Goal: Information Seeking & Learning: Learn about a topic

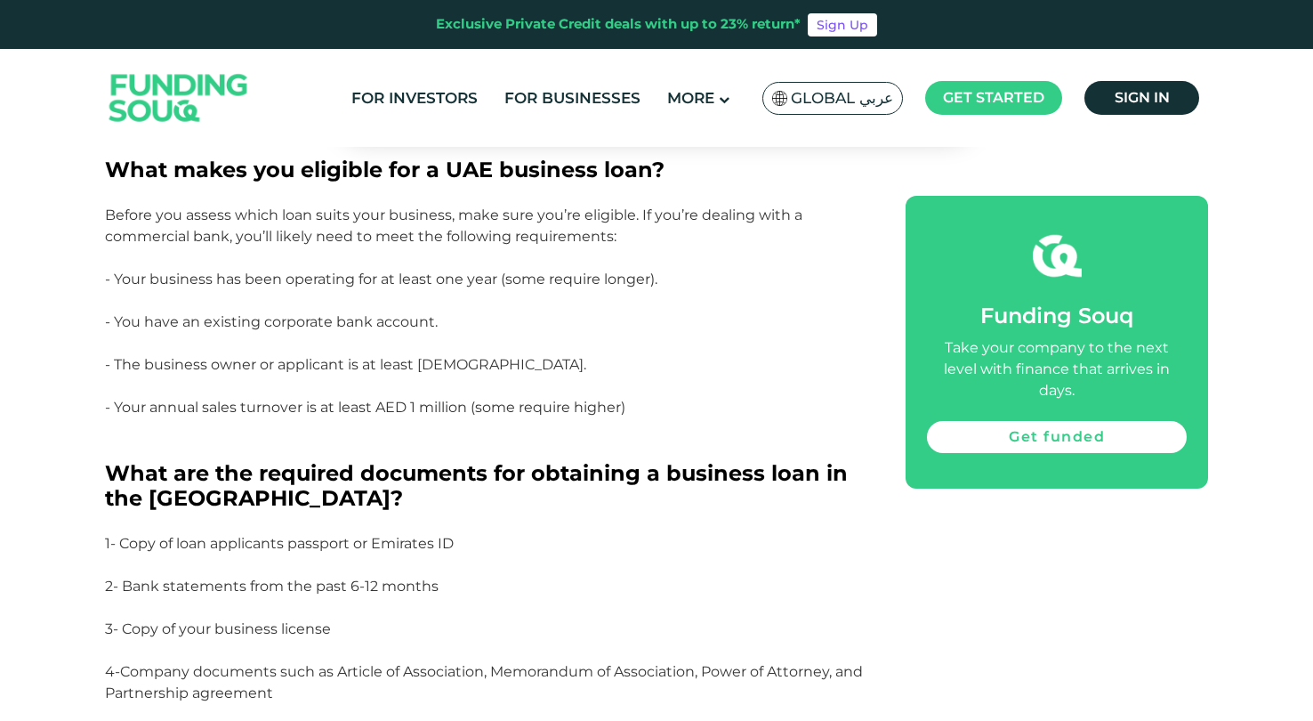
scroll to position [1156, 0]
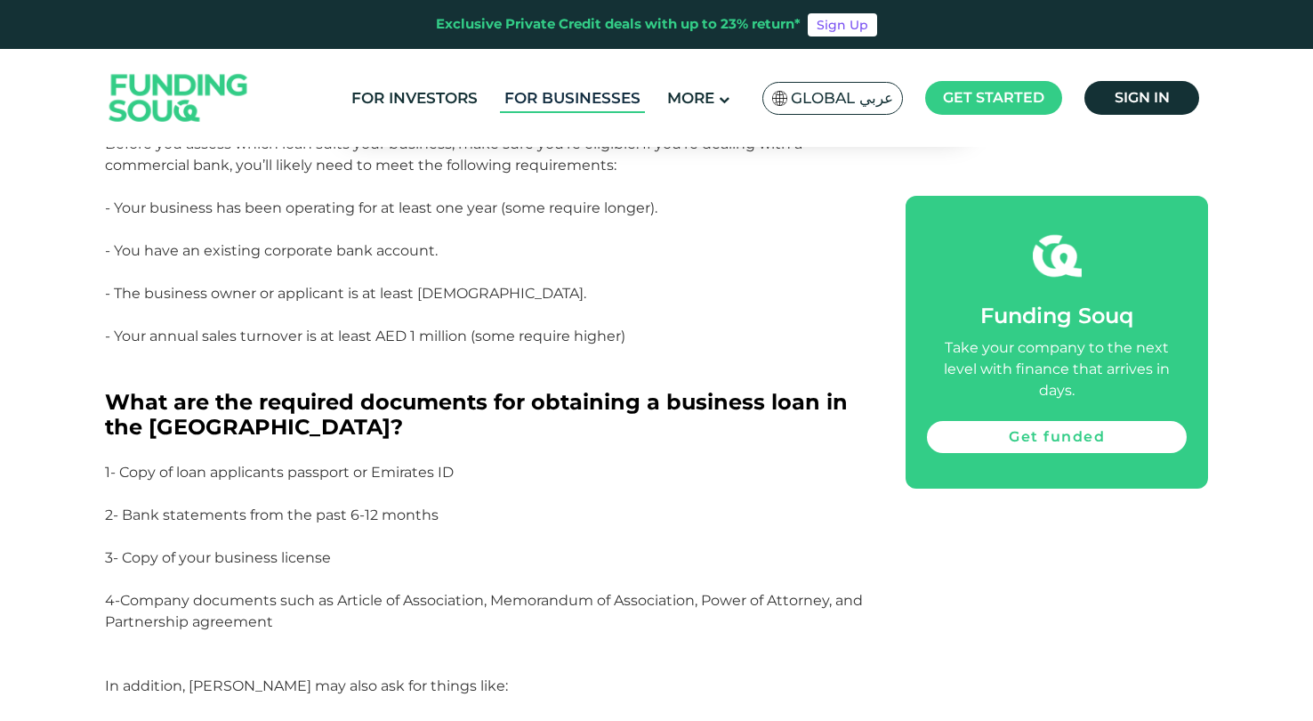
click at [538, 97] on link "For Businesses" at bounding box center [572, 98] width 145 height 29
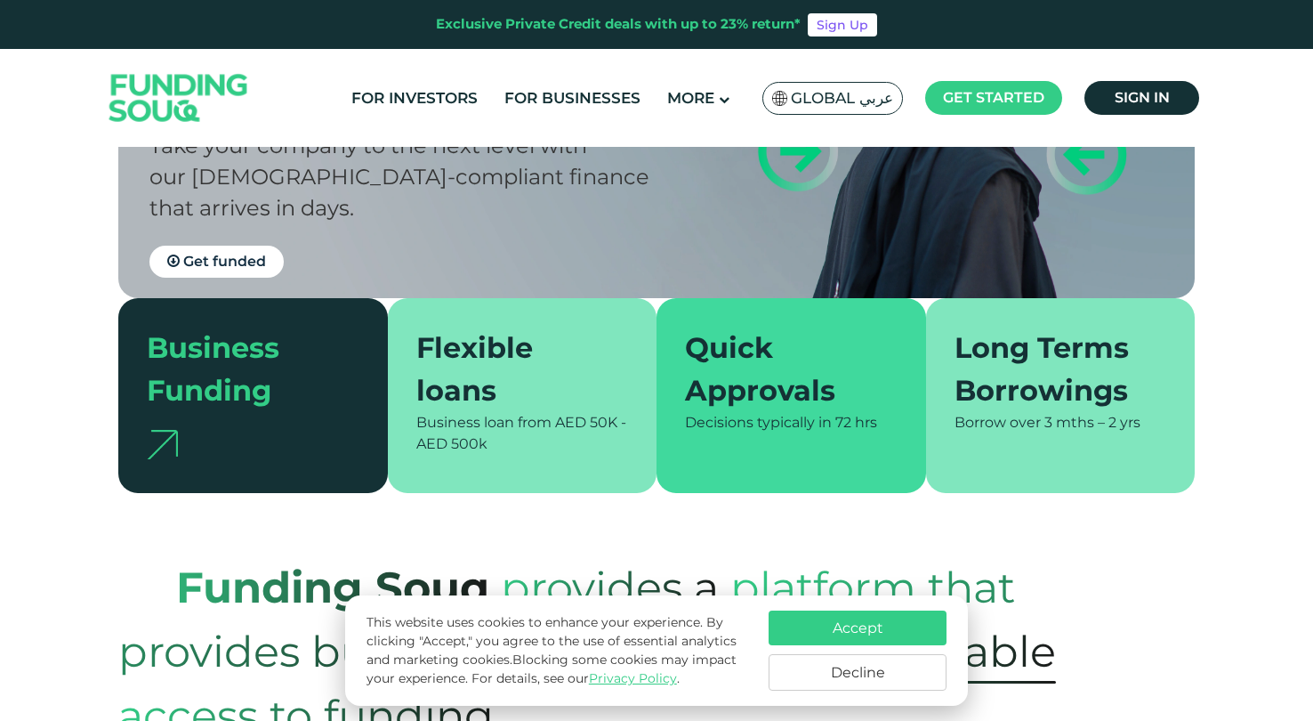
click at [889, 621] on button "Accept" at bounding box center [858, 627] width 178 height 35
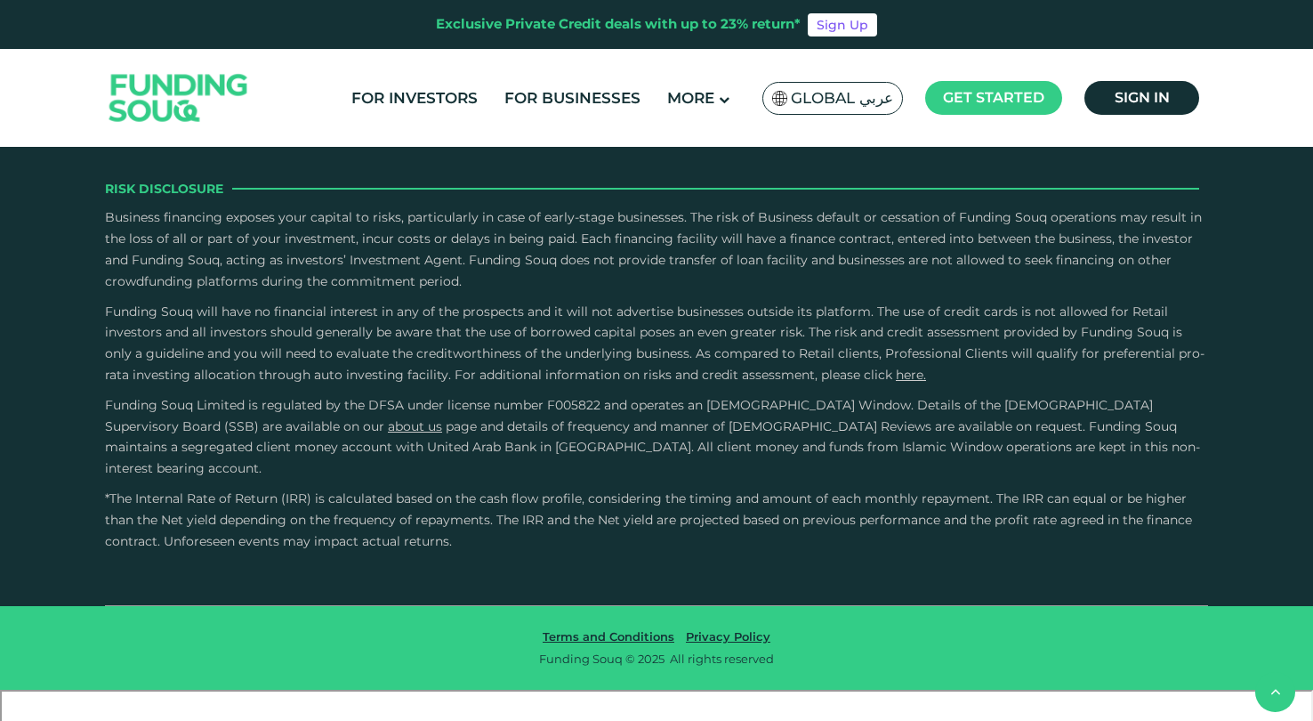
scroll to position [3342, 0]
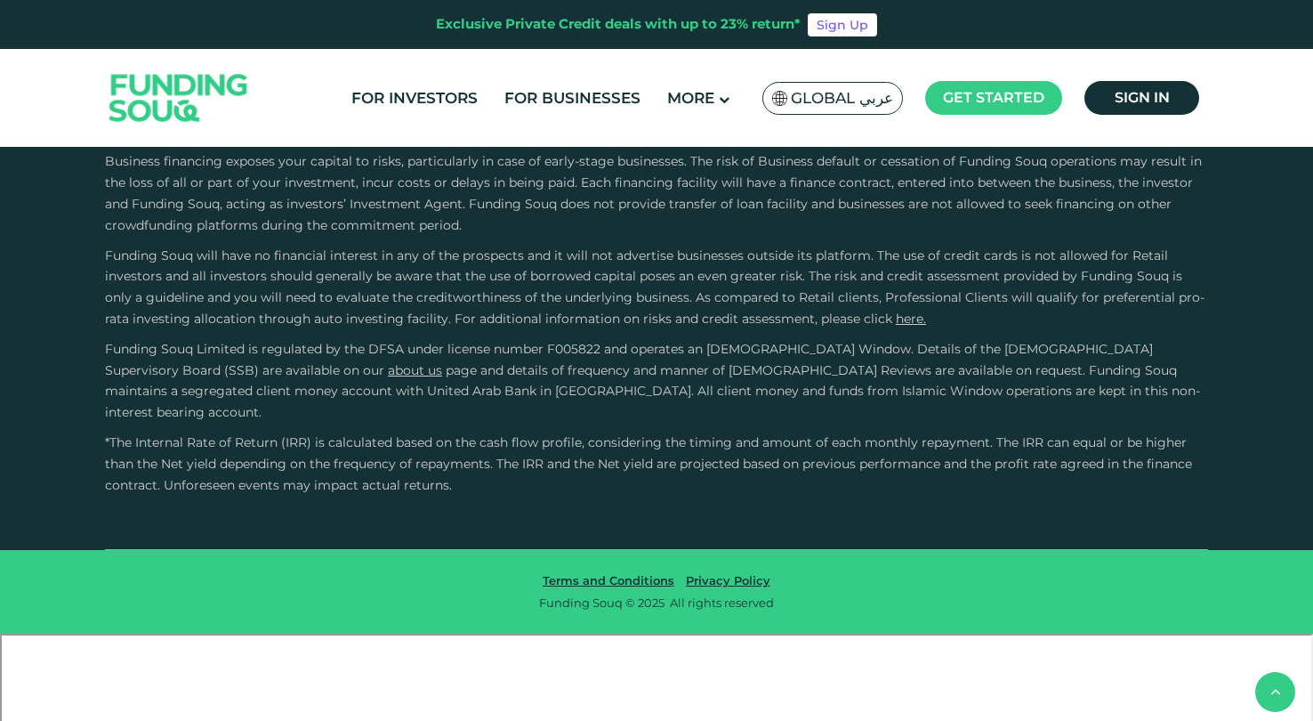
scroll to position [3429, 0]
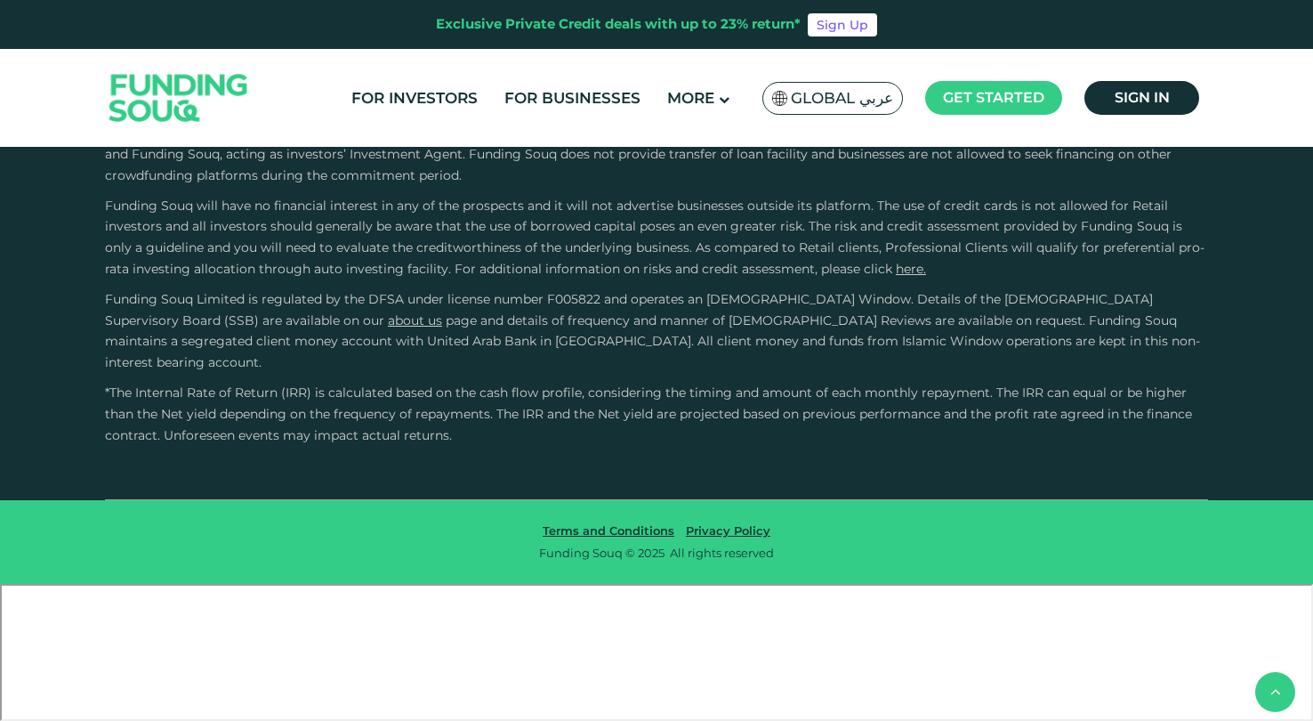
scroll to position [3535, 0]
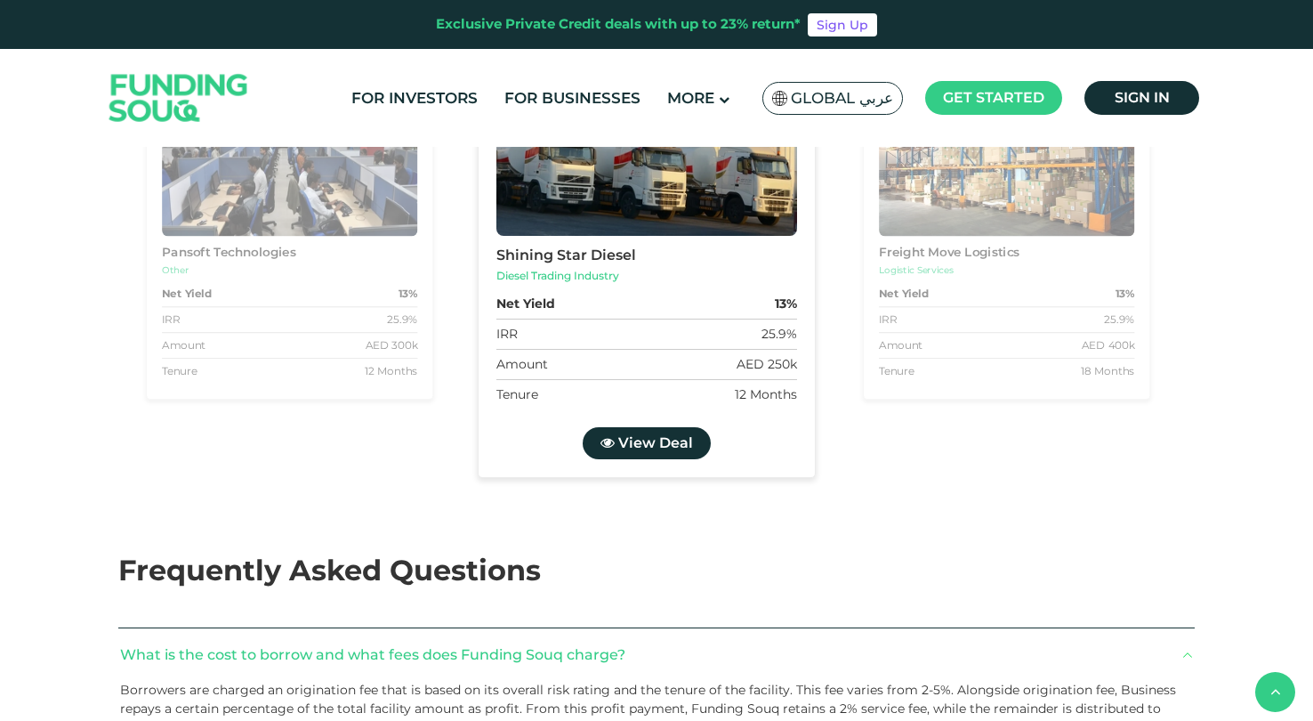
scroll to position [2496, 0]
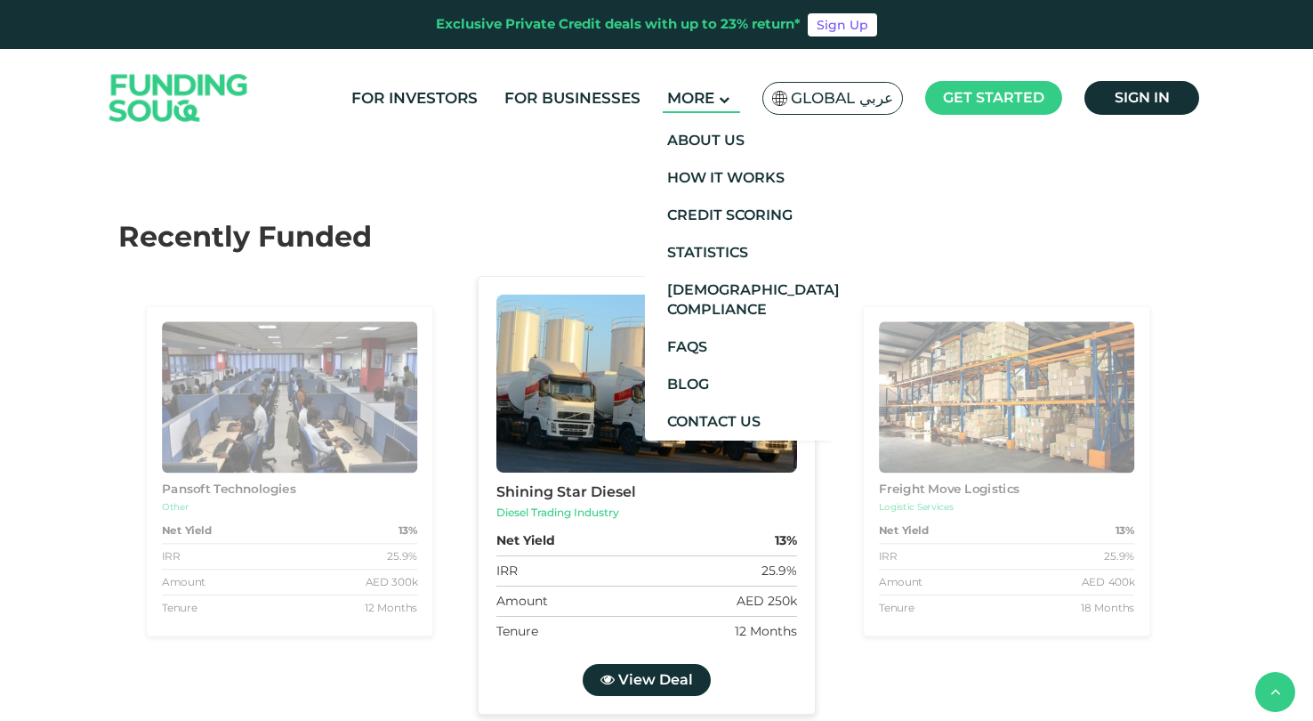
click at [700, 100] on span "More" at bounding box center [690, 98] width 47 height 18
click at [682, 247] on link "Statistics" at bounding box center [740, 252] width 191 height 37
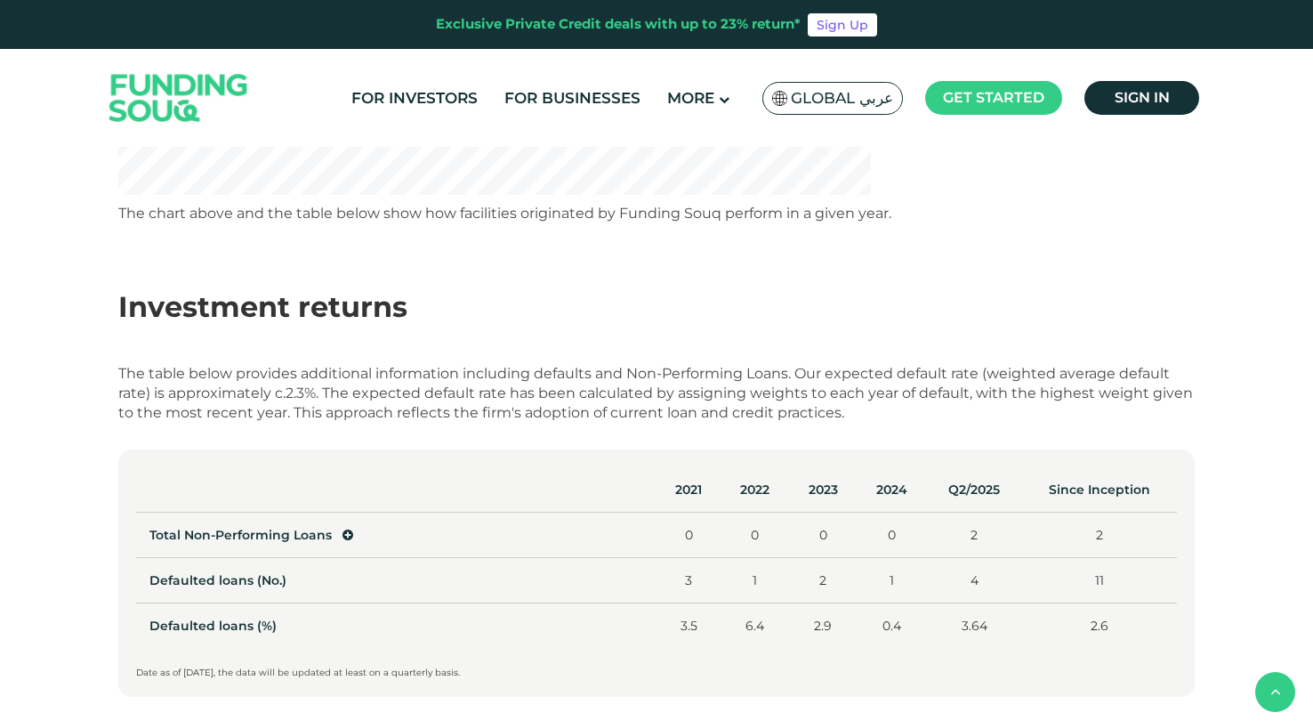
scroll to position [714, 0]
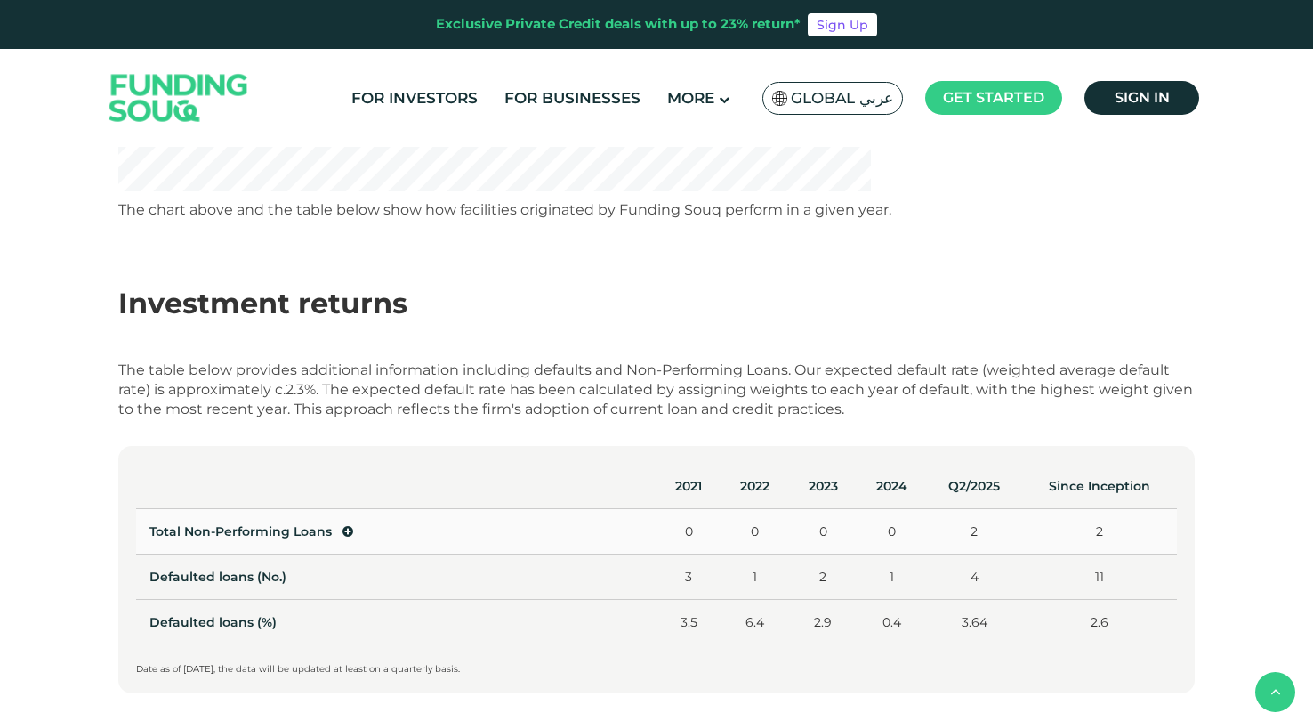
click at [347, 525] on icon at bounding box center [348, 531] width 11 height 12
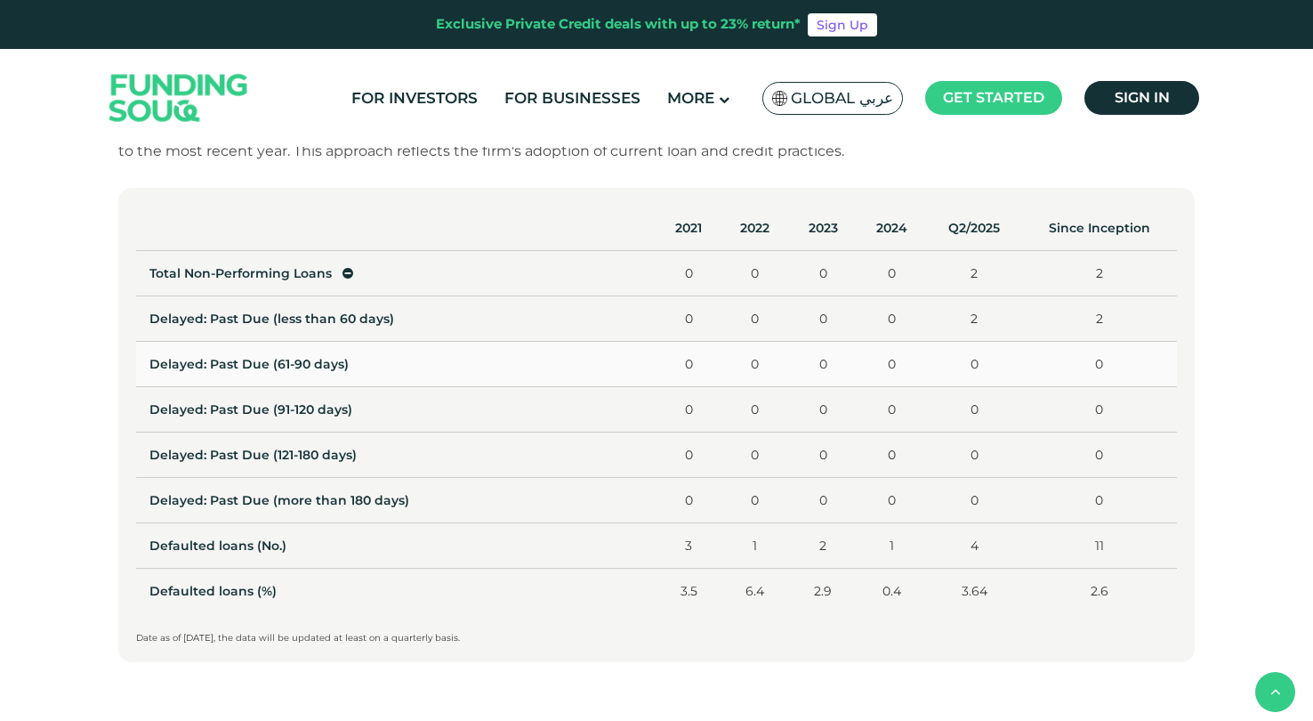
scroll to position [947, 0]
